Goal: Task Accomplishment & Management: Use online tool/utility

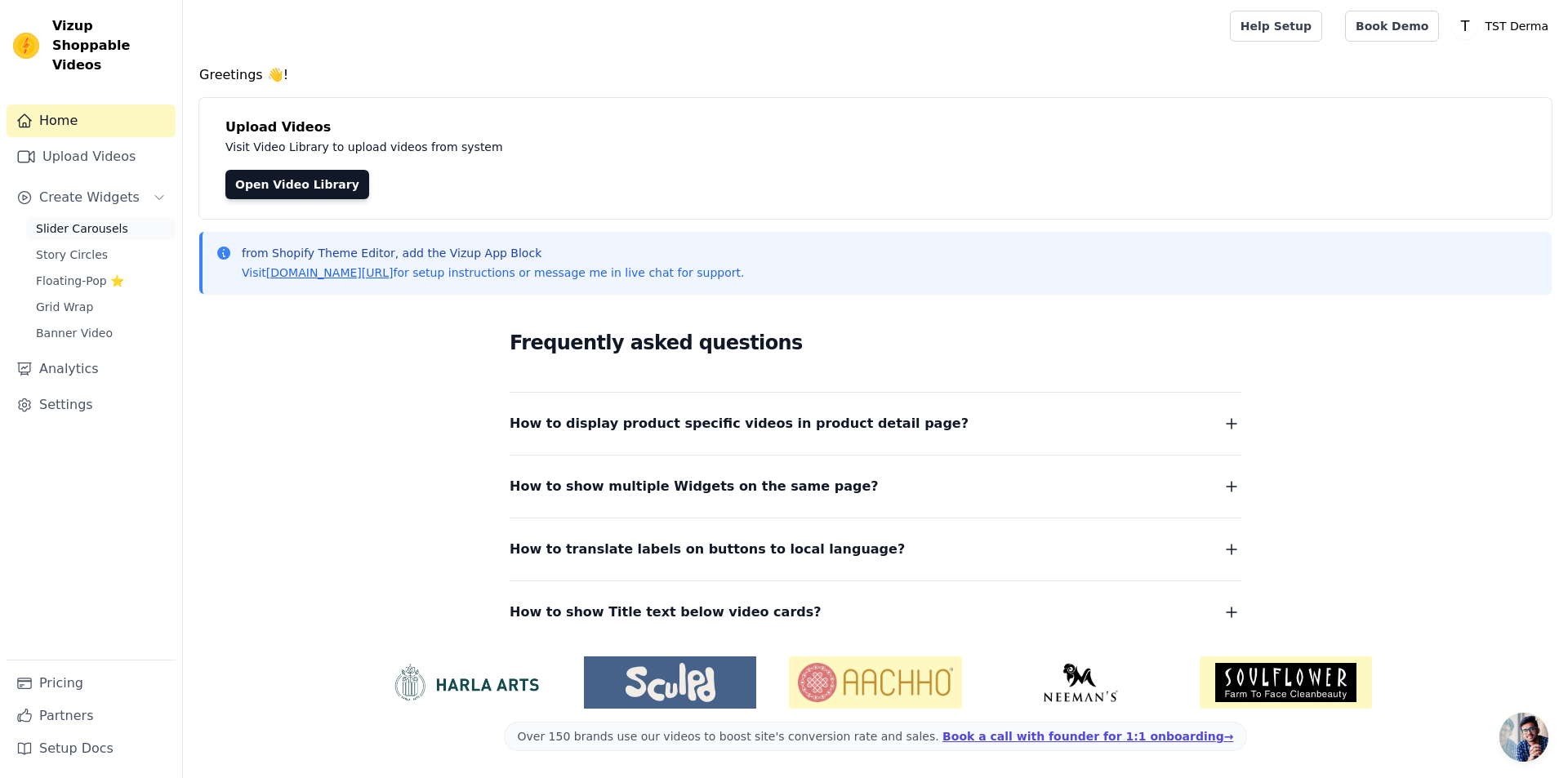
click at [77, 221] on span "Slider Carousels" at bounding box center [82, 229] width 92 height 16
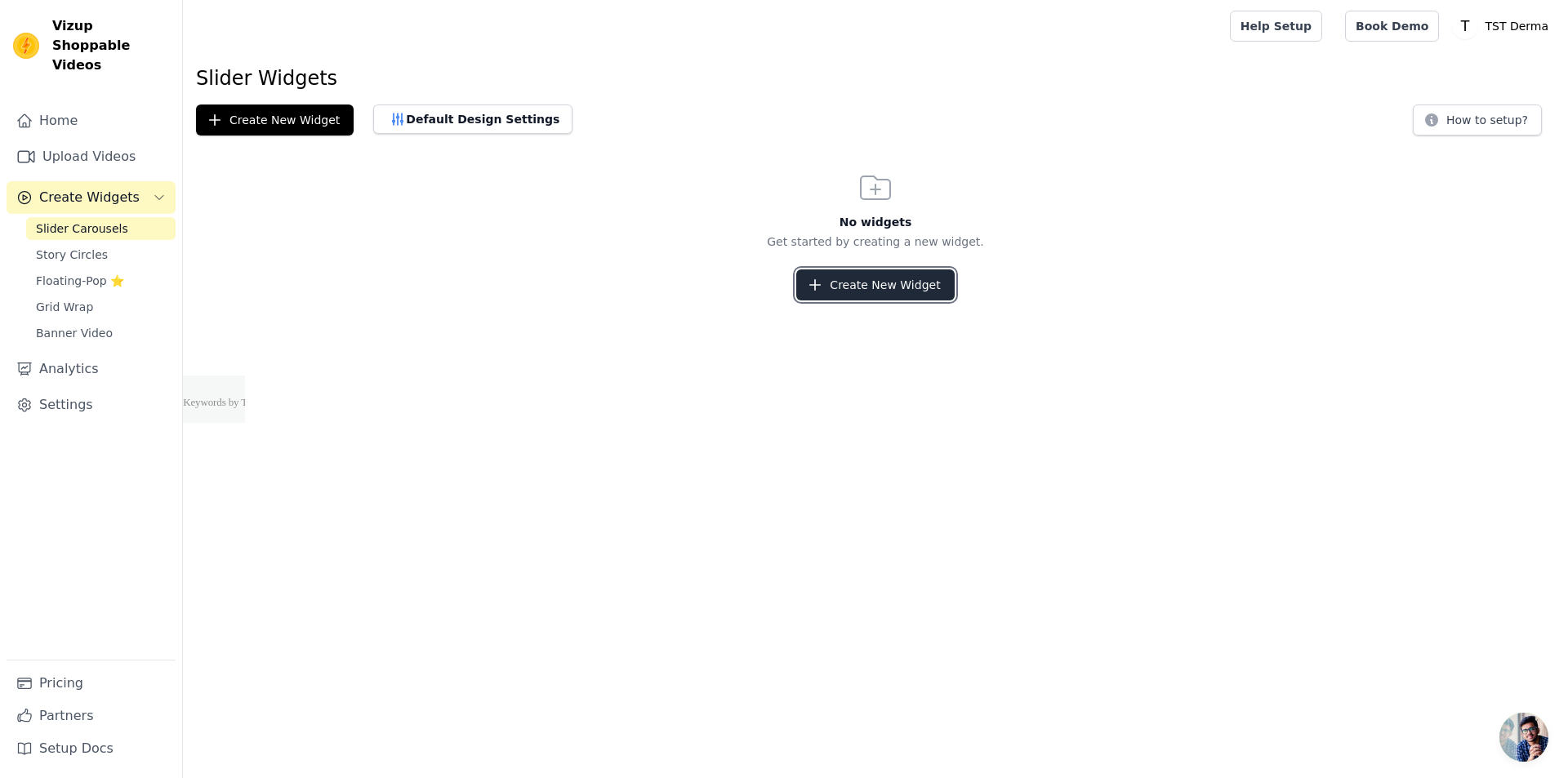
click at [898, 287] on button "Create New Widget" at bounding box center [875, 285] width 157 height 31
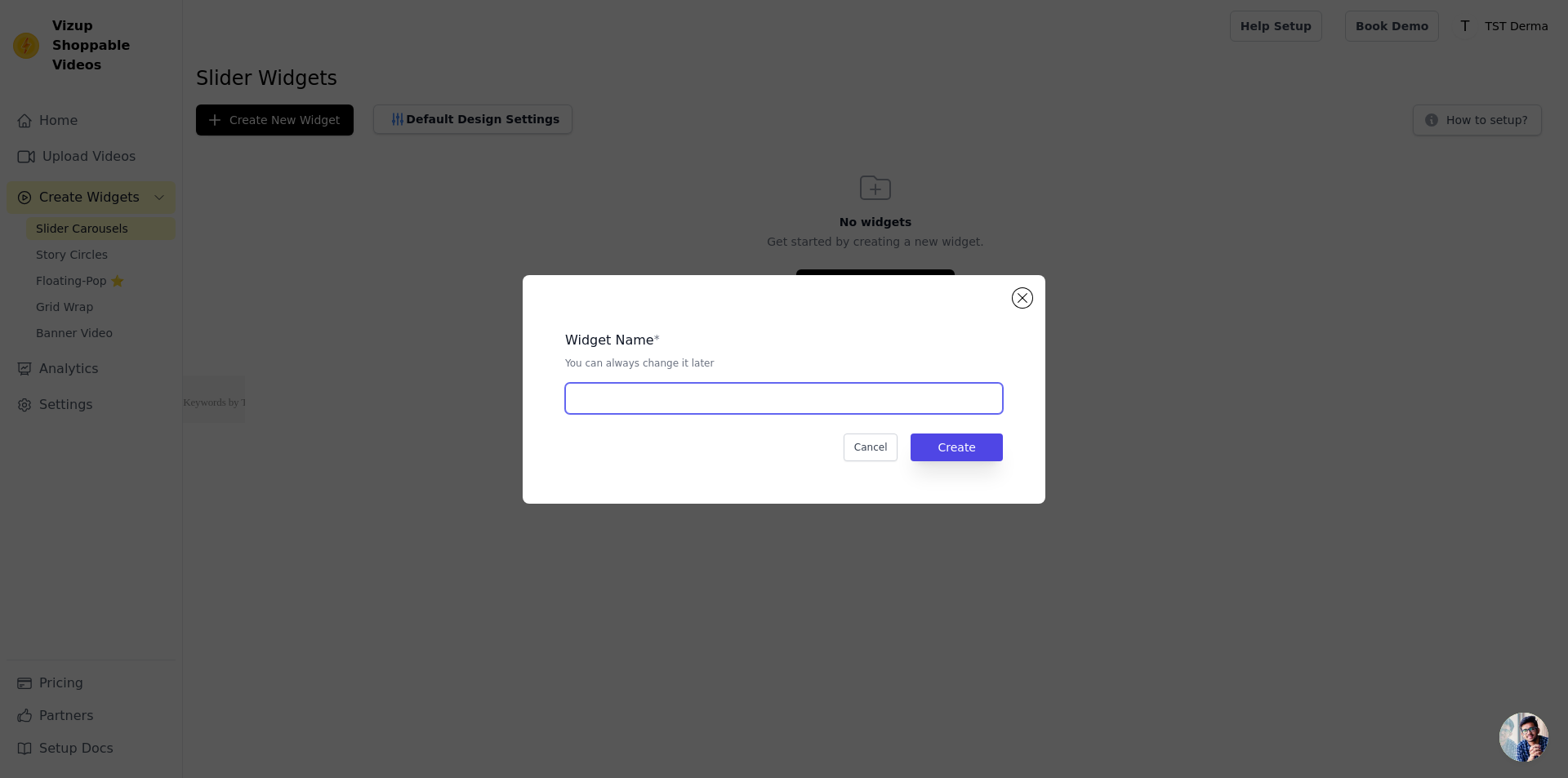
click at [671, 405] on input "text" at bounding box center [784, 398] width 438 height 31
type input "sebum control"
click at [966, 466] on div "Widget Name * You can always change it later sebum control Cancel Create" at bounding box center [784, 389] width 470 height 176
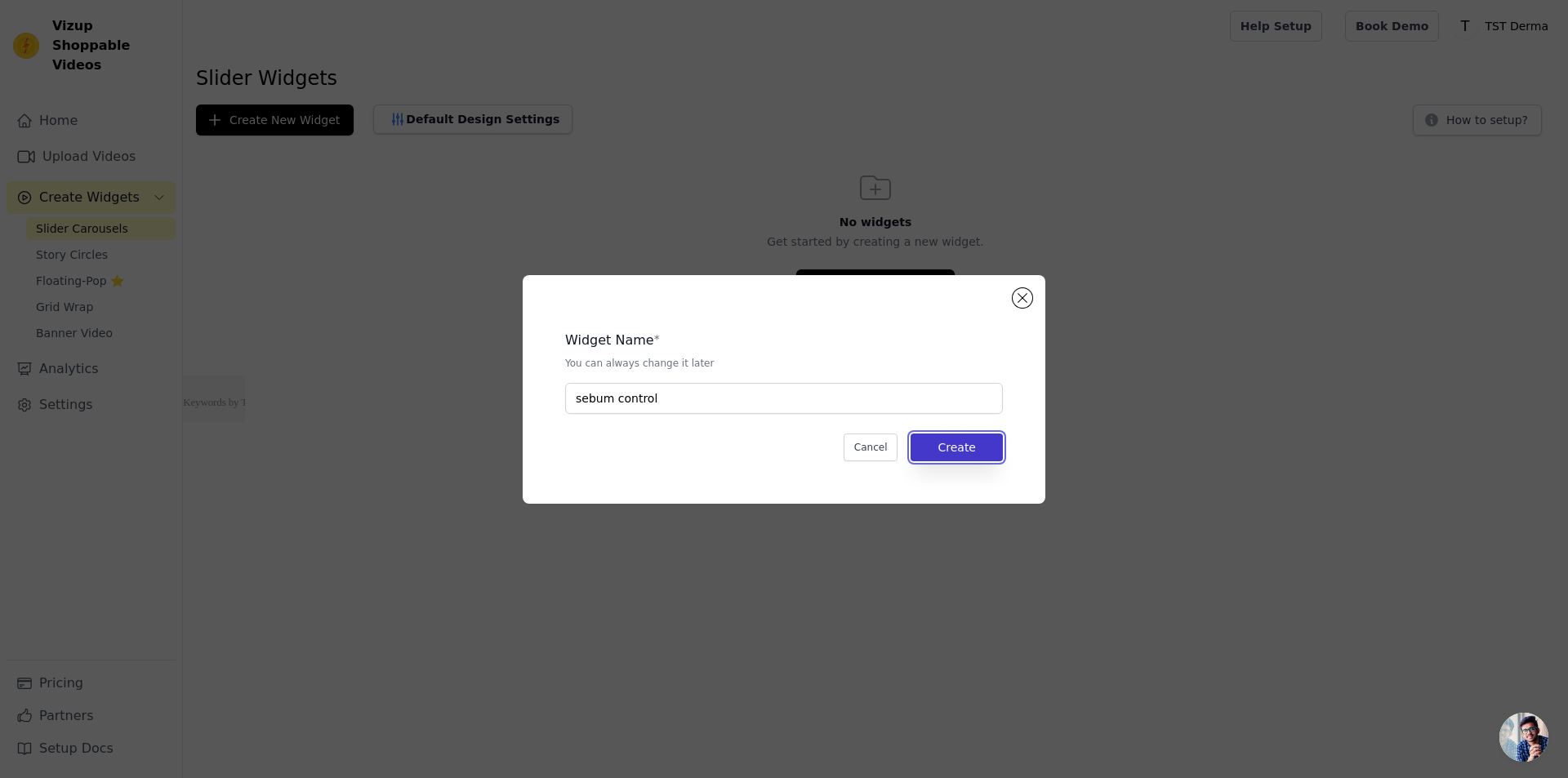
click at [977, 454] on button "Create" at bounding box center [956, 447] width 92 height 28
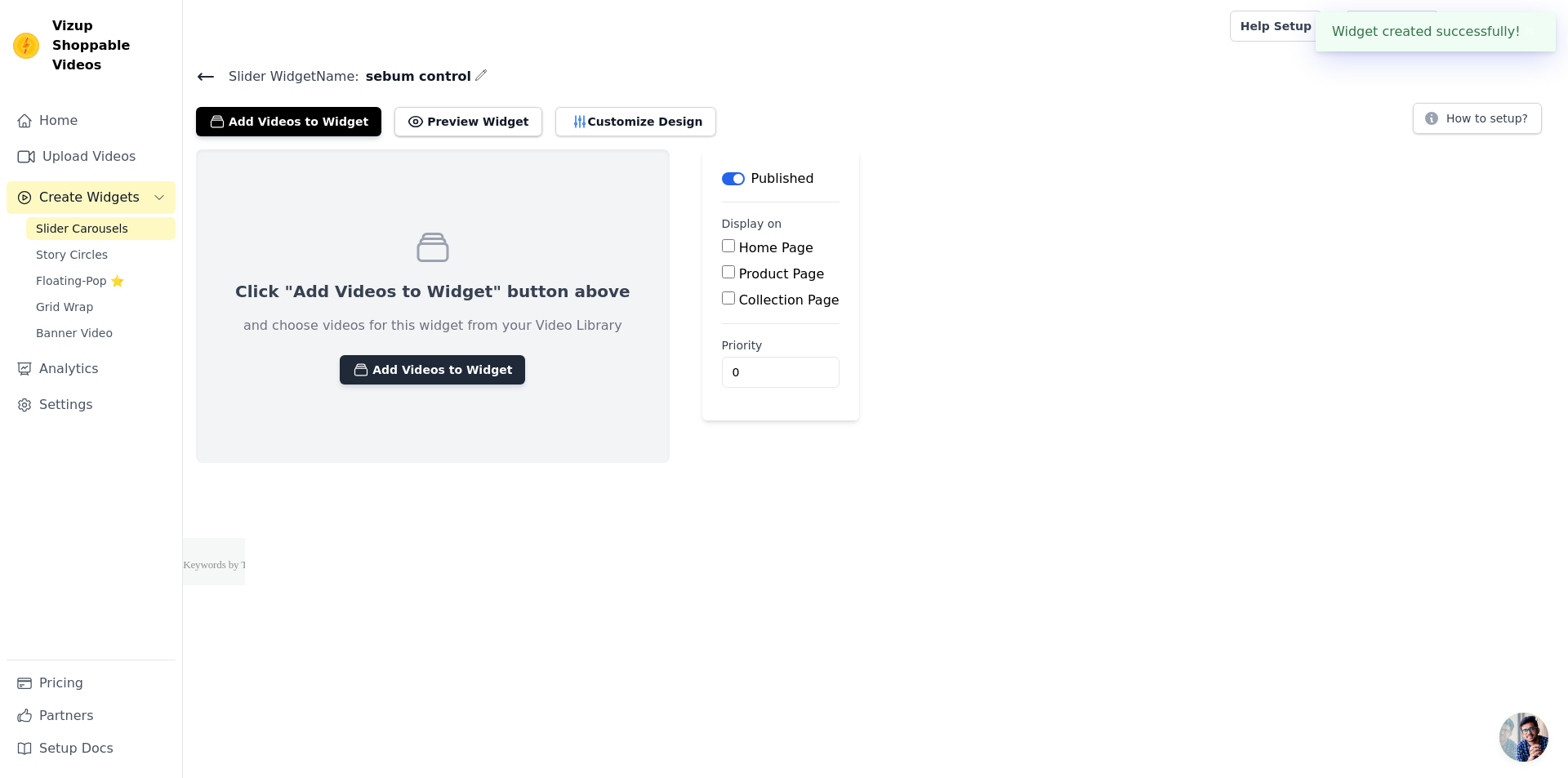
click at [433, 377] on button "Add Videos to Widget" at bounding box center [432, 370] width 185 height 29
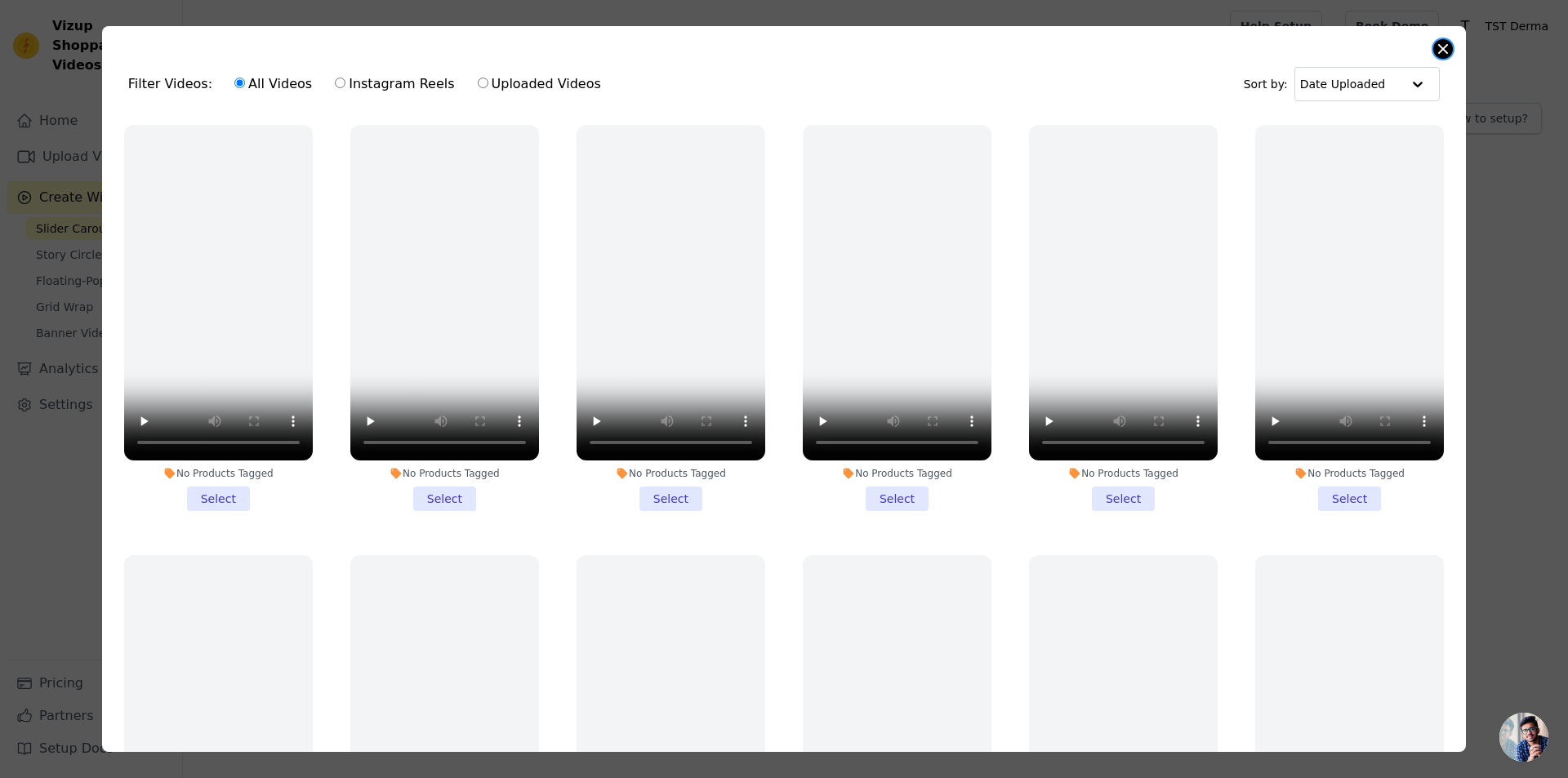
click at [1439, 52] on button "Close modal" at bounding box center [1443, 49] width 20 height 20
